Goal: Information Seeking & Learning: Learn about a topic

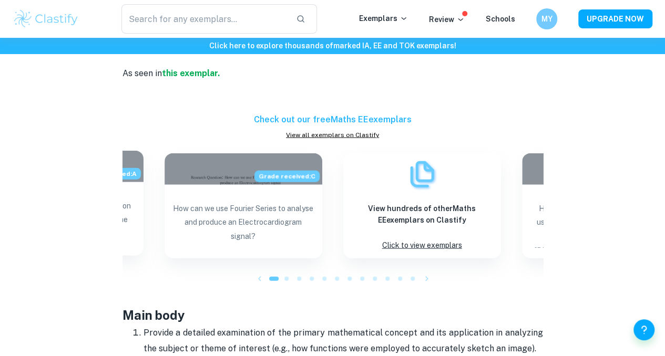
scroll to position [1051, 0]
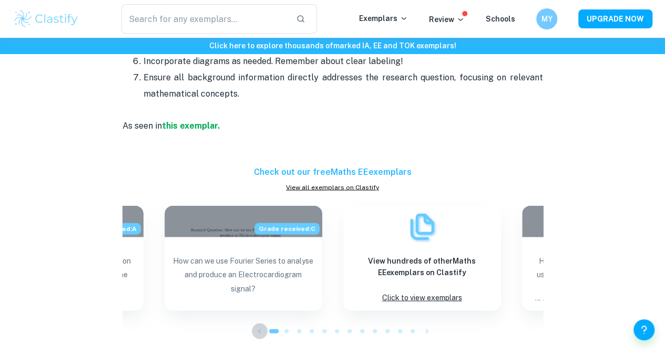
click at [263, 337] on icon "button" at bounding box center [259, 331] width 11 height 11
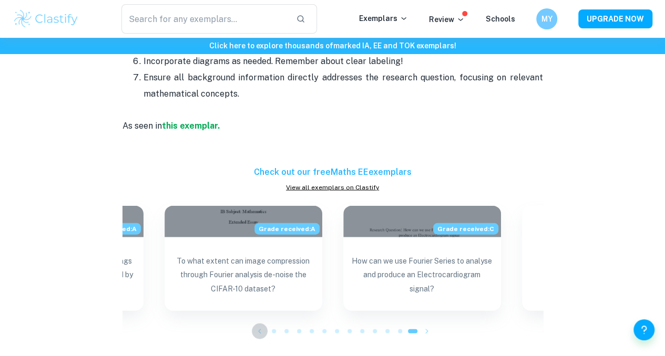
click at [264, 337] on icon "button" at bounding box center [259, 331] width 11 height 11
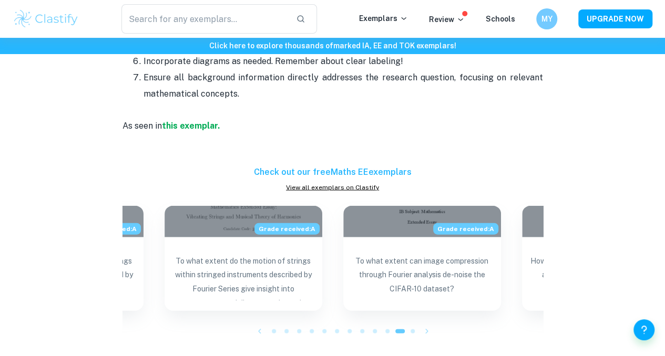
click at [264, 337] on icon "button" at bounding box center [259, 331] width 11 height 11
click at [265, 338] on button "button" at bounding box center [260, 332] width 16 height 16
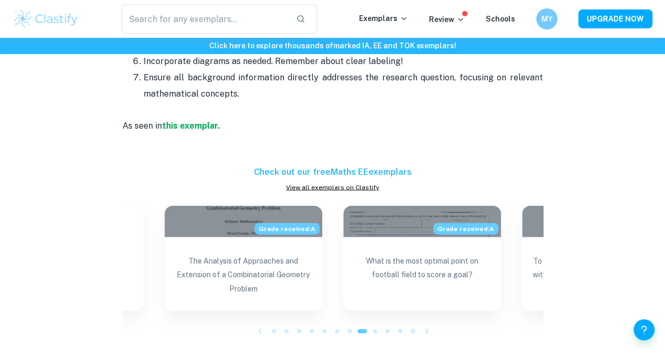
click at [265, 338] on button "button" at bounding box center [260, 332] width 16 height 16
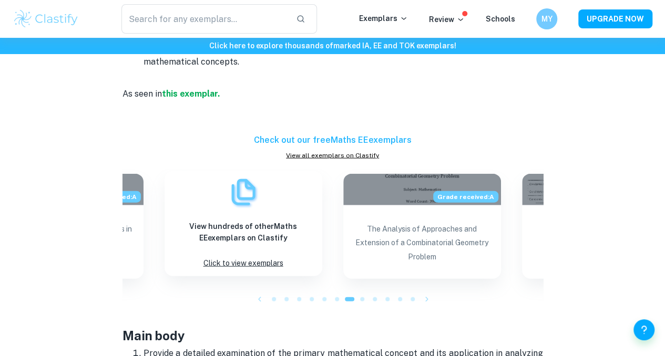
scroll to position [1104, 0]
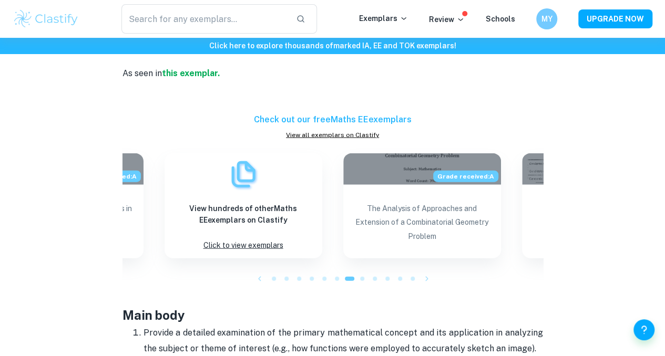
click at [258, 284] on icon "button" at bounding box center [259, 279] width 11 height 11
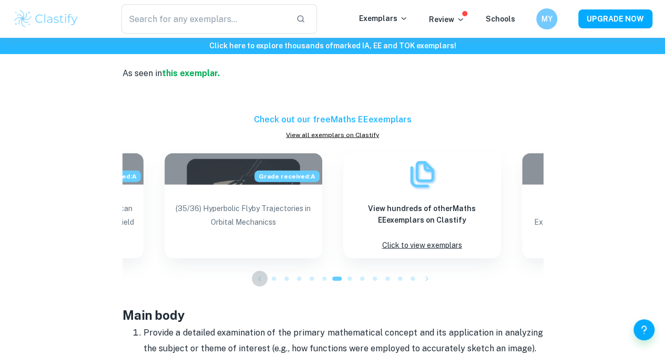
click at [258, 284] on icon "button" at bounding box center [259, 279] width 11 height 11
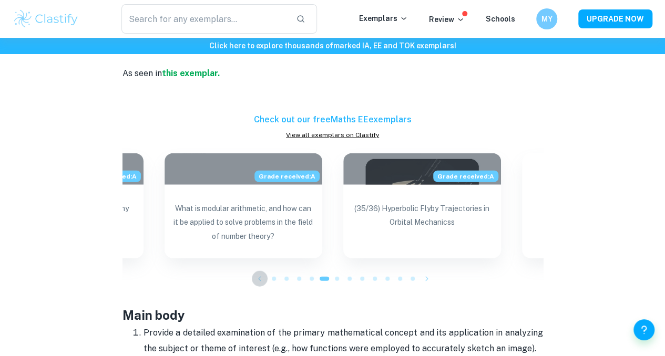
click at [258, 284] on icon "button" at bounding box center [259, 279] width 11 height 11
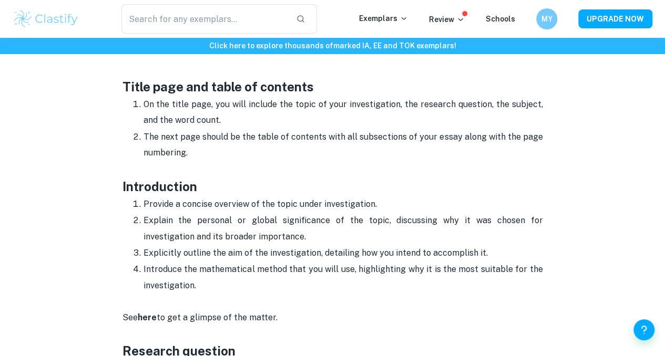
scroll to position [526, 0]
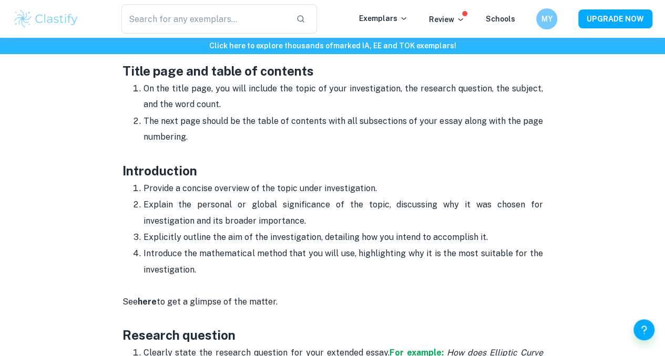
click at [286, 203] on p "Explain the personal or global significance of the topic, discussing why it was…" at bounding box center [342, 213] width 399 height 32
click at [278, 207] on p "Explain the personal or global significance of the topic, discussing why it was…" at bounding box center [342, 213] width 399 height 32
click at [279, 206] on p "Explain the personal or global significance of the topic, discussing why it was…" at bounding box center [342, 213] width 399 height 32
click at [282, 206] on p "Explain the personal or global significance of the topic, discussing why it was…" at bounding box center [342, 213] width 399 height 32
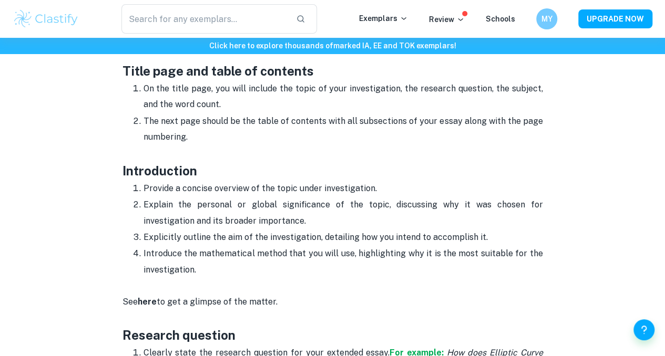
click at [282, 206] on p "Explain the personal or global significance of the topic, discussing why it was…" at bounding box center [342, 213] width 399 height 32
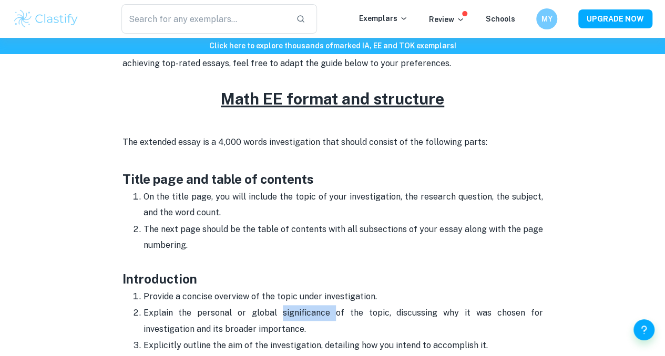
scroll to position [368, 0]
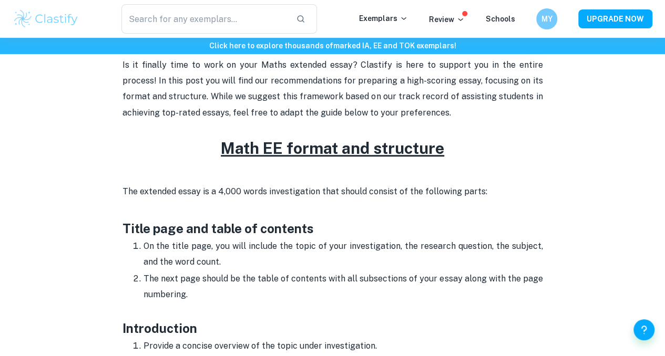
click at [158, 236] on strong "Title page and table of contents" at bounding box center [217, 228] width 191 height 15
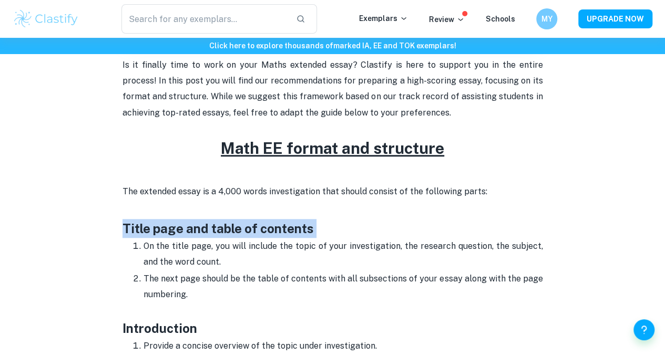
click at [158, 236] on strong "Title page and table of contents" at bounding box center [217, 228] width 191 height 15
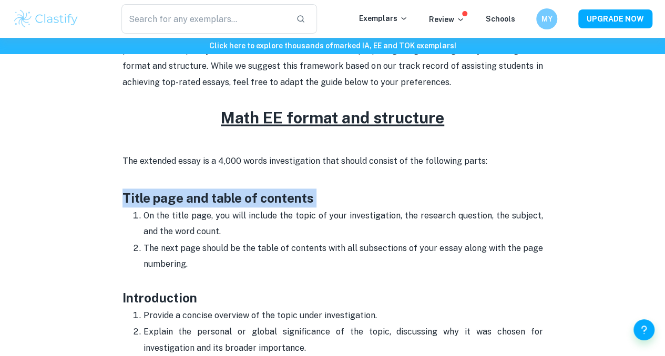
scroll to position [420, 0]
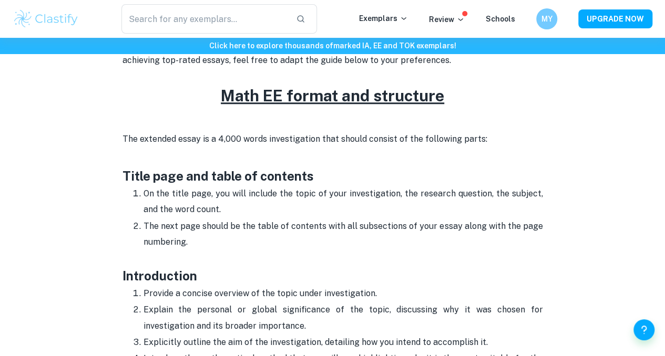
click at [158, 239] on p "The next page should be the table of contents with all subsections of your essa…" at bounding box center [342, 243] width 399 height 48
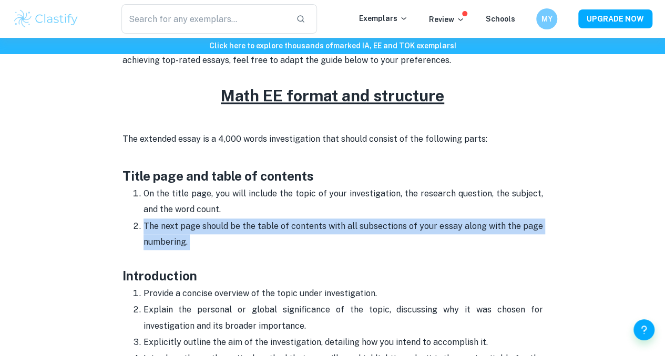
click at [158, 239] on p "The next page should be the table of contents with all subsections of your essa…" at bounding box center [342, 243] width 399 height 48
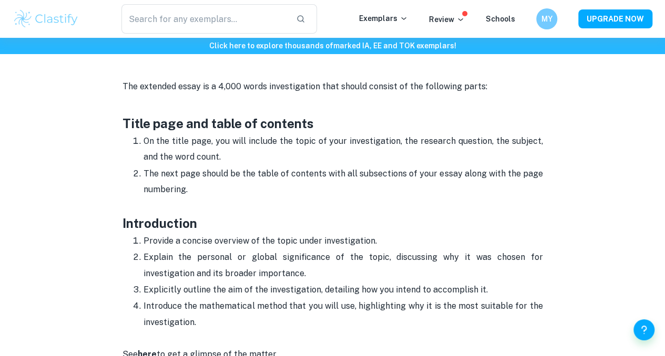
click at [158, 239] on li "Provide a concise overview of the topic under investigation." at bounding box center [342, 241] width 399 height 16
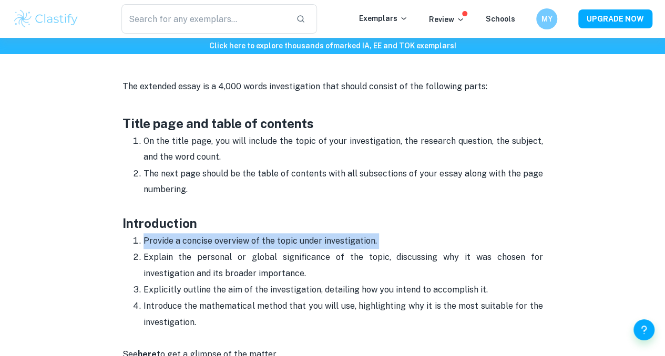
click at [158, 239] on li "Provide a concise overview of the topic under investigation." at bounding box center [342, 241] width 399 height 16
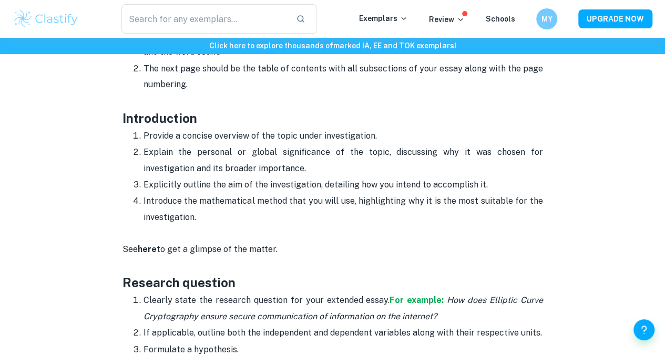
click at [158, 239] on p "See here to get a glimpse of the matter." at bounding box center [332, 249] width 420 height 48
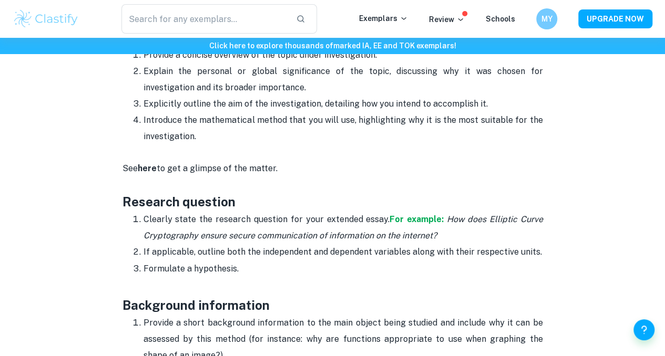
scroll to position [736, 0]
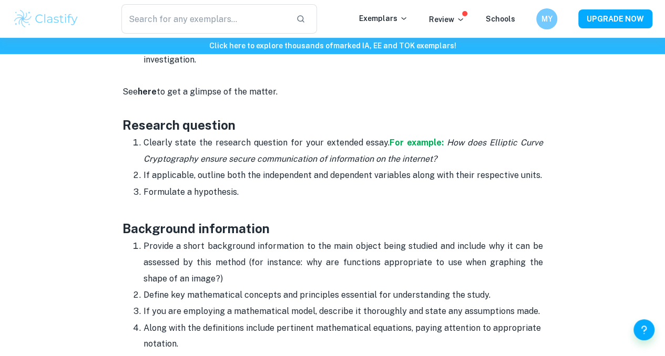
click at [158, 238] on h3 "Background information" at bounding box center [332, 219] width 420 height 38
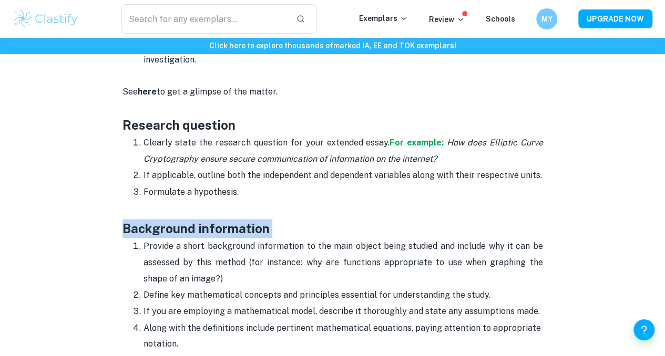
click at [158, 238] on h3 "Background information" at bounding box center [332, 219] width 420 height 38
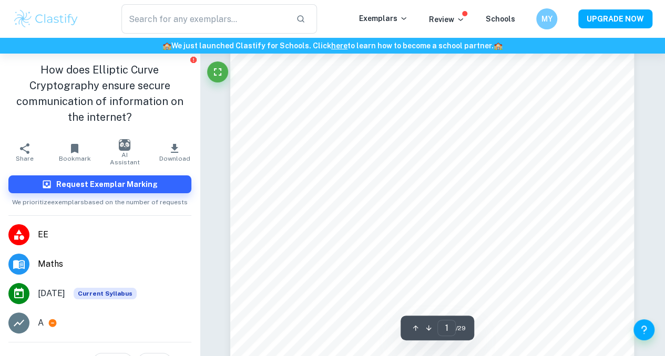
scroll to position [315, 0]
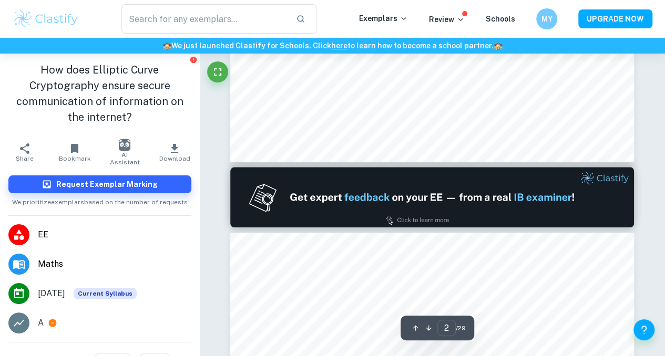
type input "2"
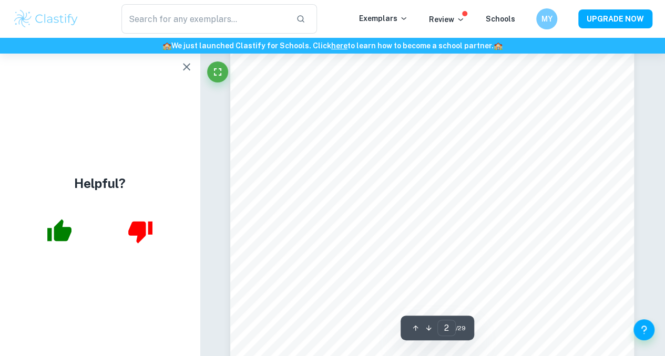
scroll to position [631, 0]
